Goal: Navigation & Orientation: Find specific page/section

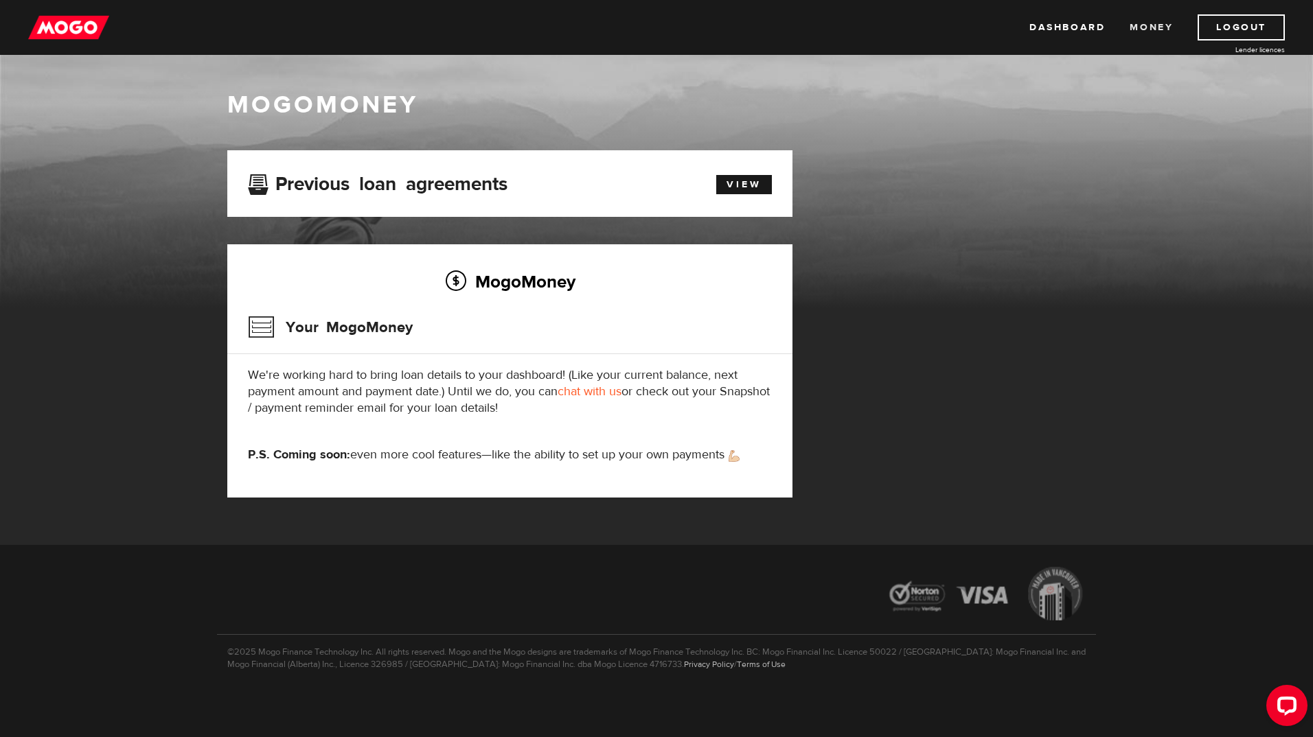
click at [1152, 21] on link "Money" at bounding box center [1150, 27] width 43 height 26
click at [733, 186] on link "View" at bounding box center [744, 184] width 56 height 19
click at [1070, 25] on link "Dashboard" at bounding box center [1067, 27] width 76 height 26
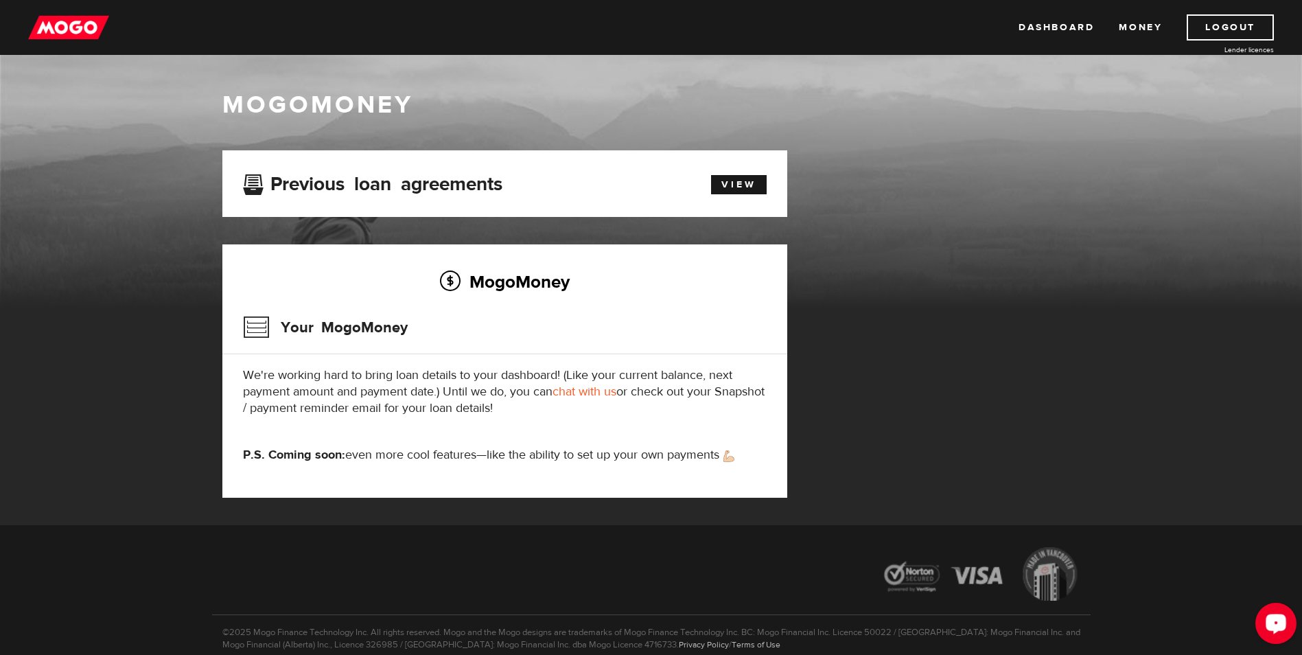
click at [1280, 619] on icon "Open LiveChat chat widget" at bounding box center [1276, 623] width 13 height 9
